Goal: Download file/media

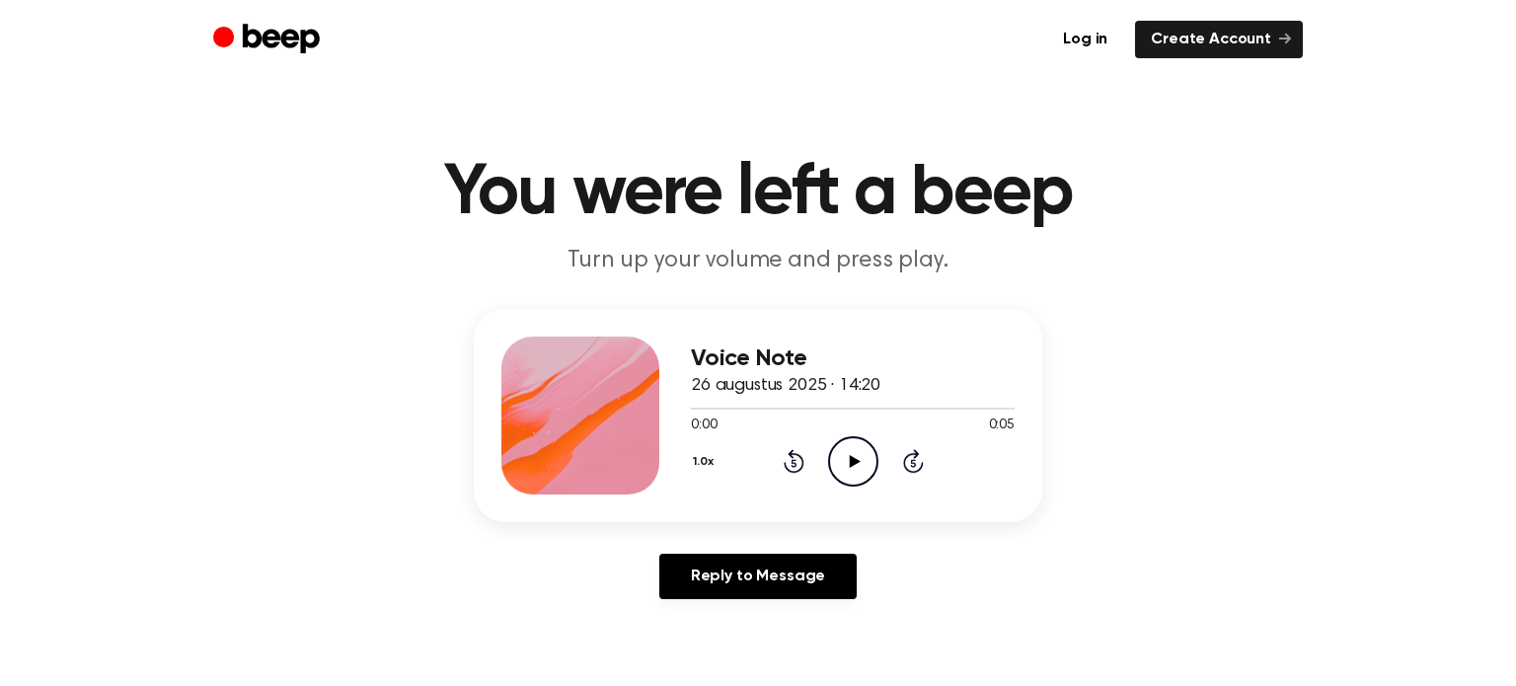
click at [842, 470] on icon "Play Audio" at bounding box center [853, 461] width 50 height 50
click at [837, 462] on icon "Play Audio" at bounding box center [853, 461] width 50 height 50
click at [1179, 384] on div "Voice Note 26 augustus 2025 · 14:20 0:03 0:05 Your browser does not support the…" at bounding box center [758, 462] width 1469 height 306
click at [16, 513] on main "You were left a beep Turn up your volume and press play. Voice Note 26 augustus…" at bounding box center [758, 608] width 1516 height 1217
click at [1109, 38] on link "Log in" at bounding box center [1085, 40] width 76 height 38
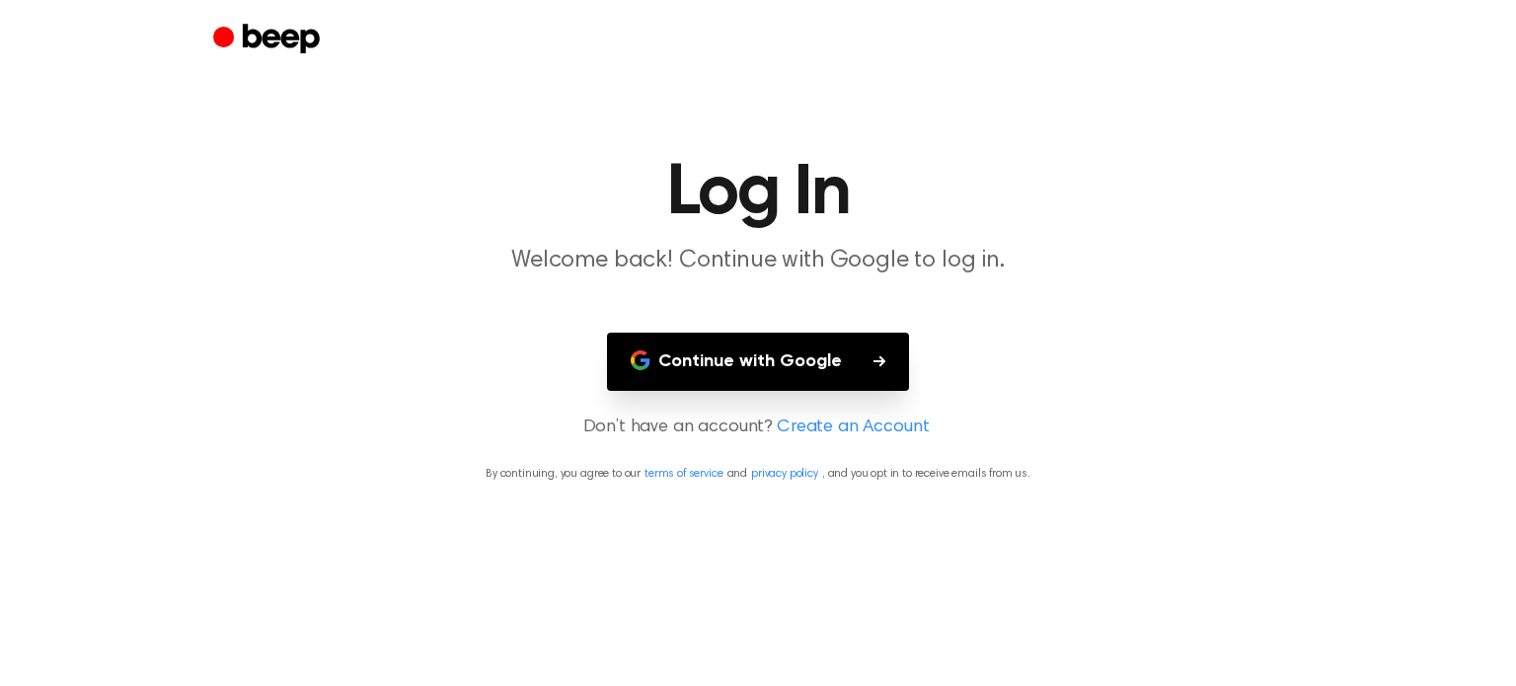
click at [828, 344] on button "Continue with Google" at bounding box center [758, 362] width 302 height 58
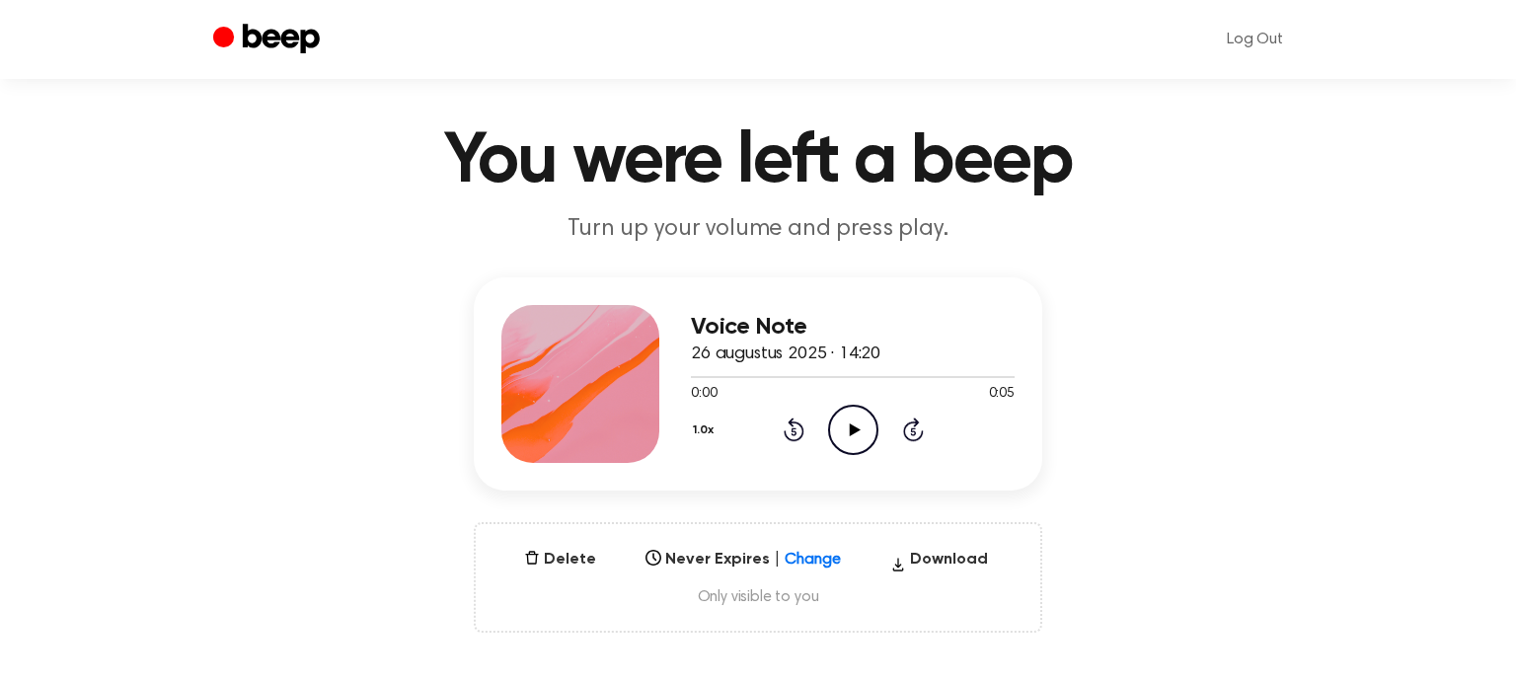
scroll to position [36, 0]
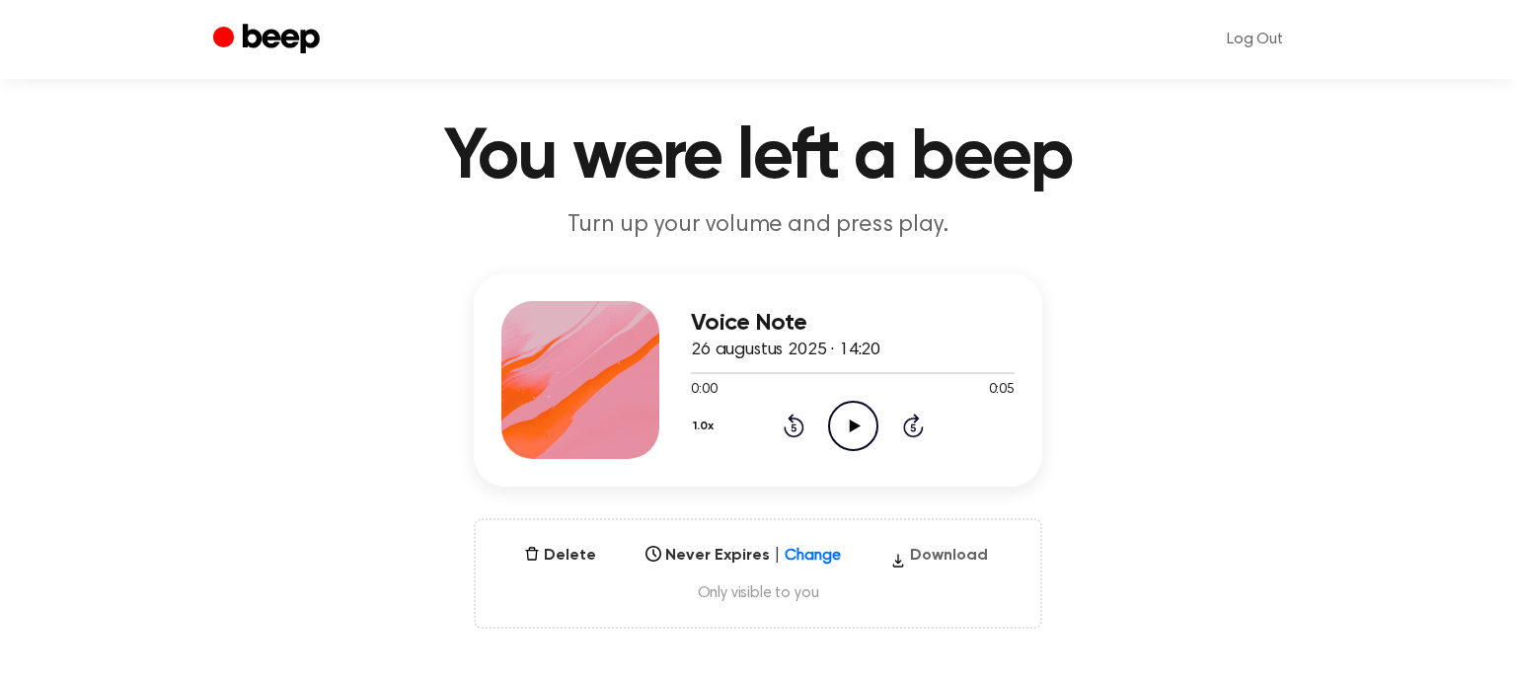
click at [927, 558] on button "Download" at bounding box center [939, 560] width 114 height 32
click at [1, 147] on main "You were left a beep Turn up your volume and press play. Voice Note 26 augustus…" at bounding box center [758, 597] width 1516 height 1266
